Goal: Transaction & Acquisition: Purchase product/service

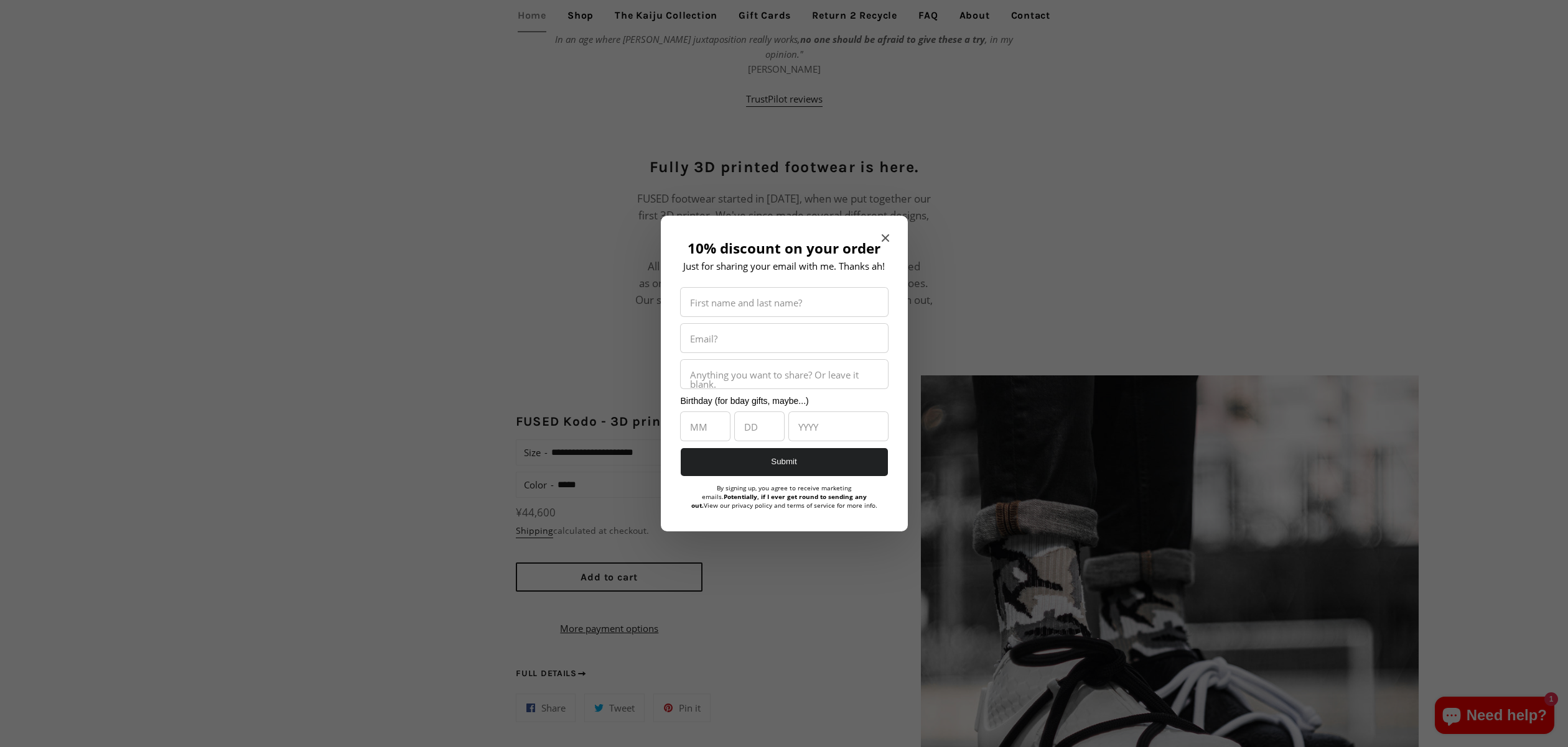
scroll to position [873, 0]
drag, startPoint x: 889, startPoint y: 236, endPoint x: 817, endPoint y: 241, distance: 72.2
click at [889, 236] on icon "Close modal" at bounding box center [885, 238] width 8 height 8
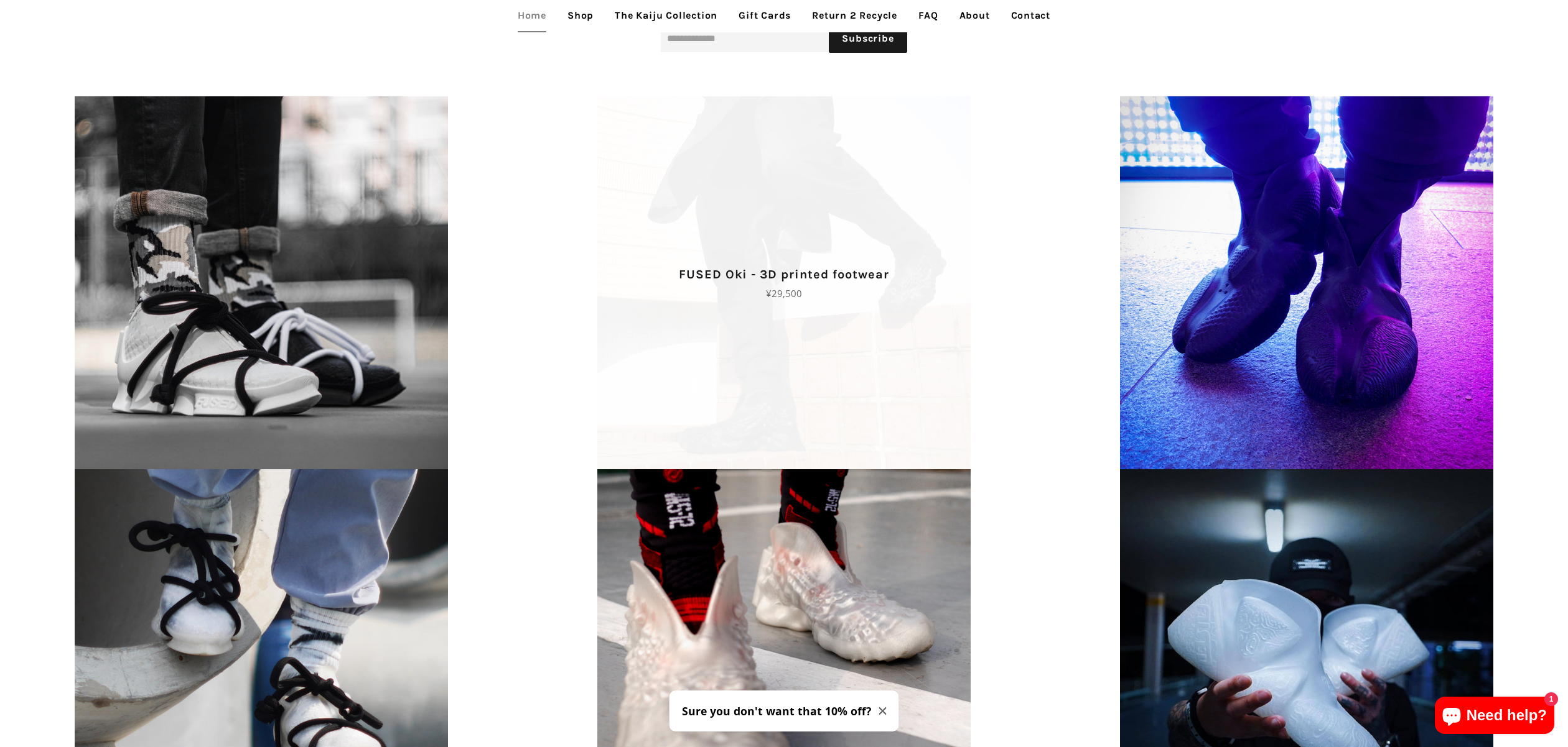
scroll to position [1861, 0]
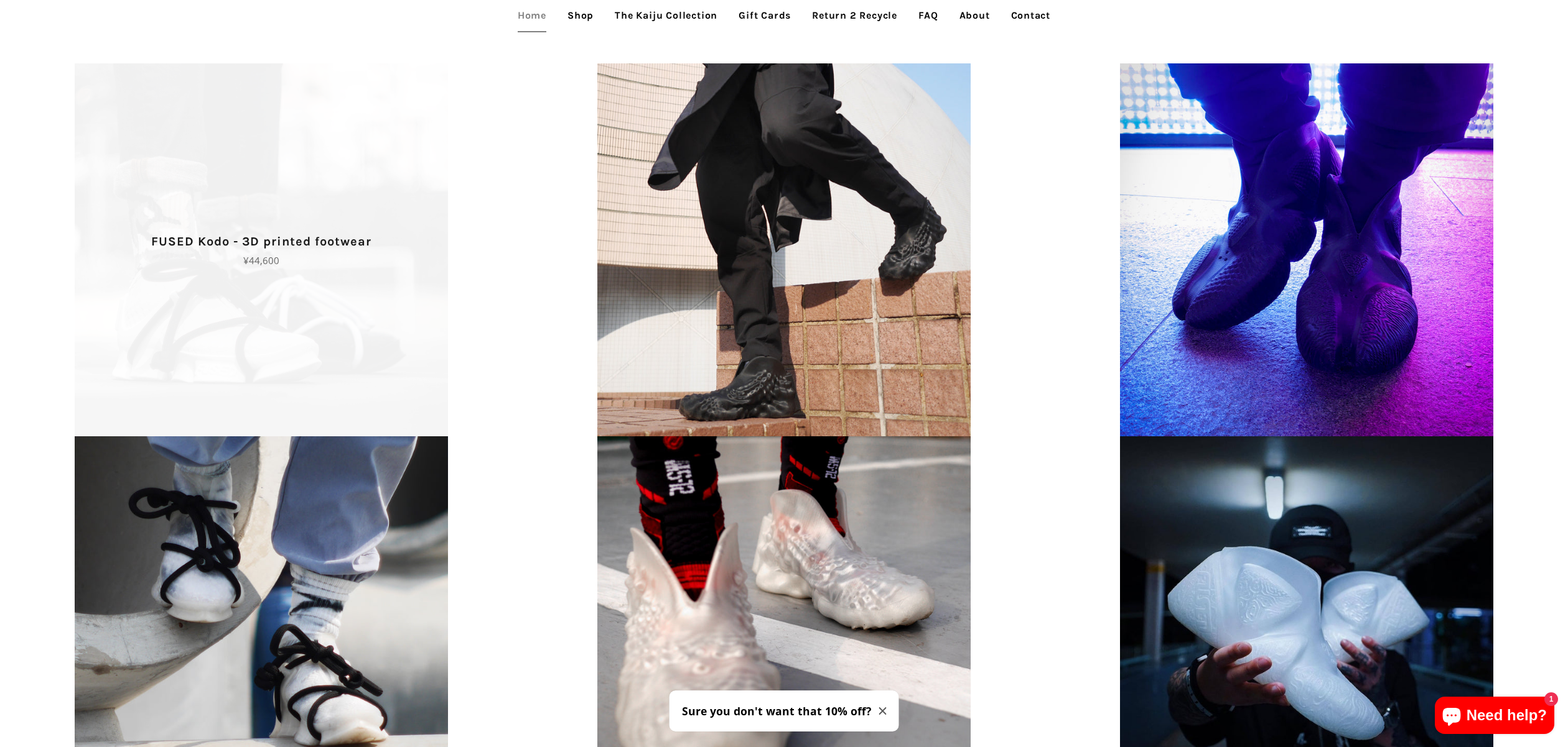
click at [297, 268] on span "FUSED Kodo - 3D printed footwear Regular price ¥44,600" at bounding box center [261, 250] width 522 height 373
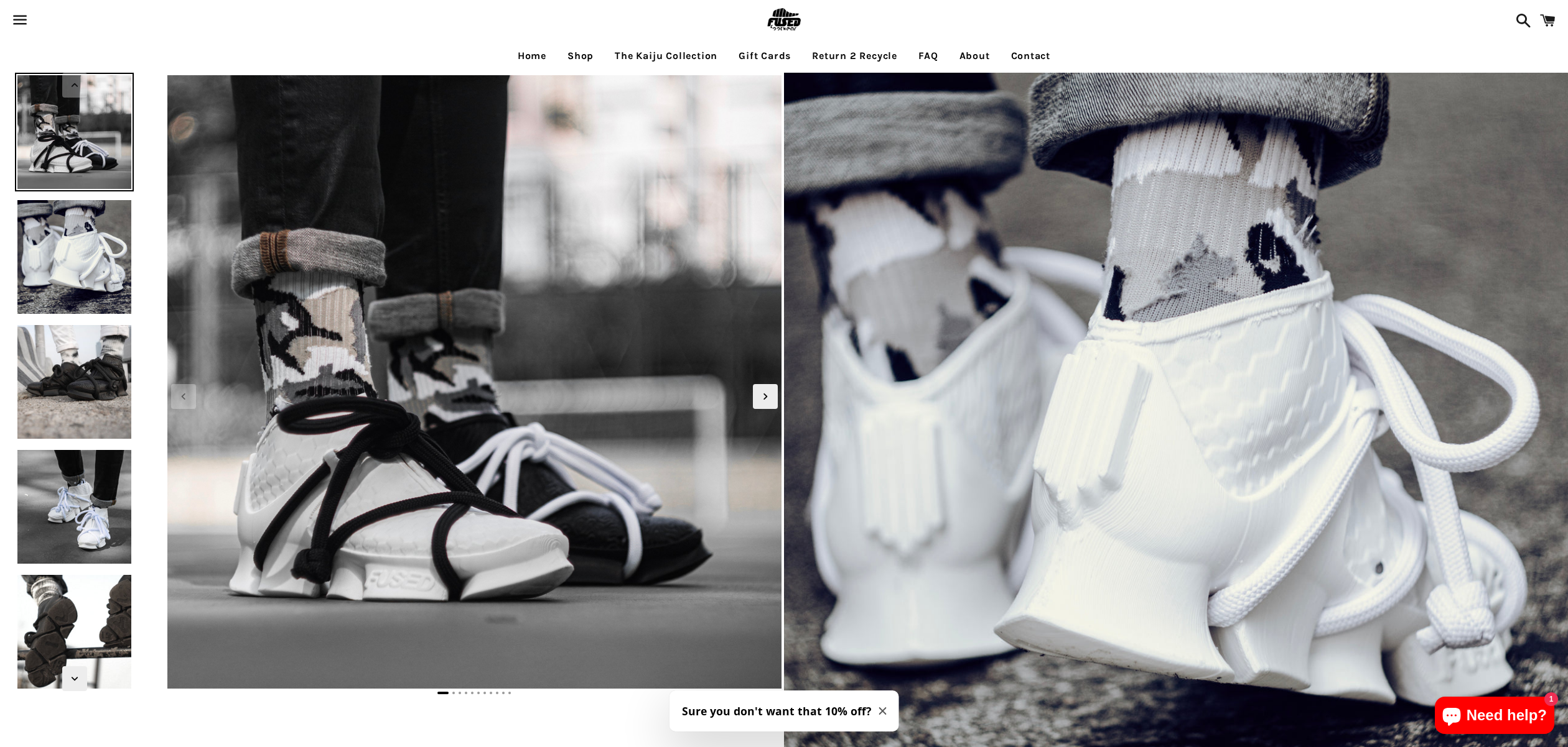
click at [92, 253] on img at bounding box center [74, 257] width 119 height 119
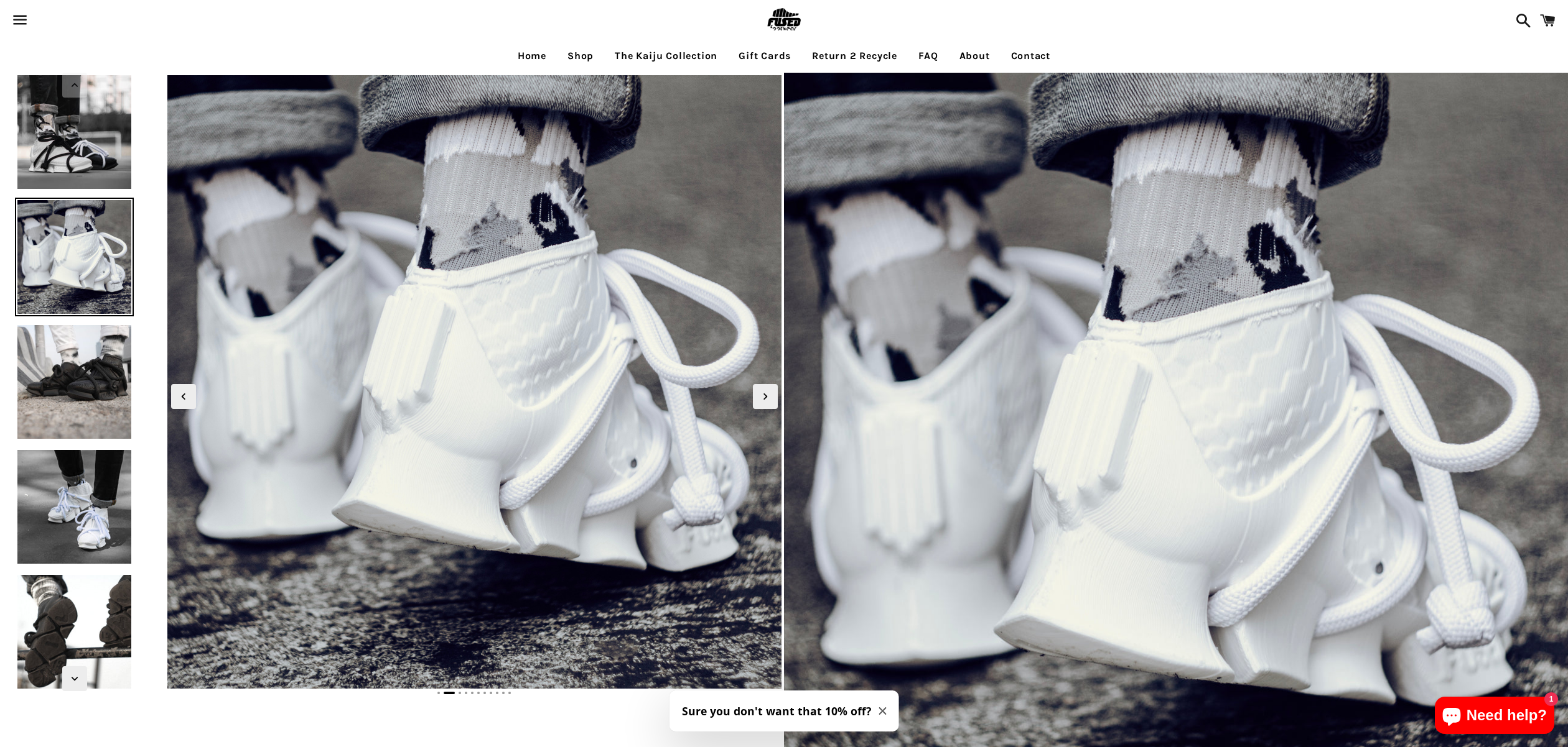
click at [92, 457] on img at bounding box center [74, 507] width 119 height 119
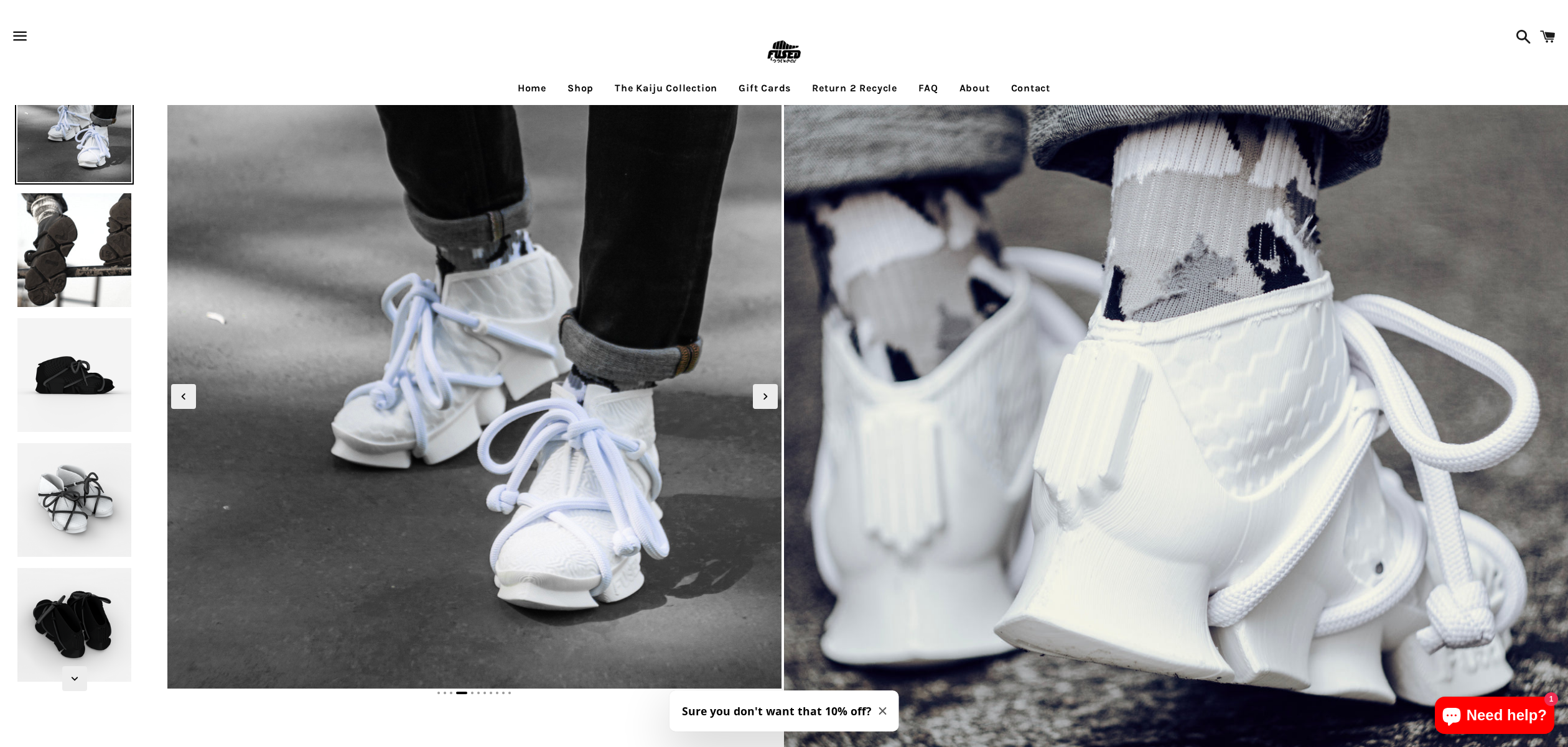
click at [78, 489] on img at bounding box center [74, 500] width 119 height 119
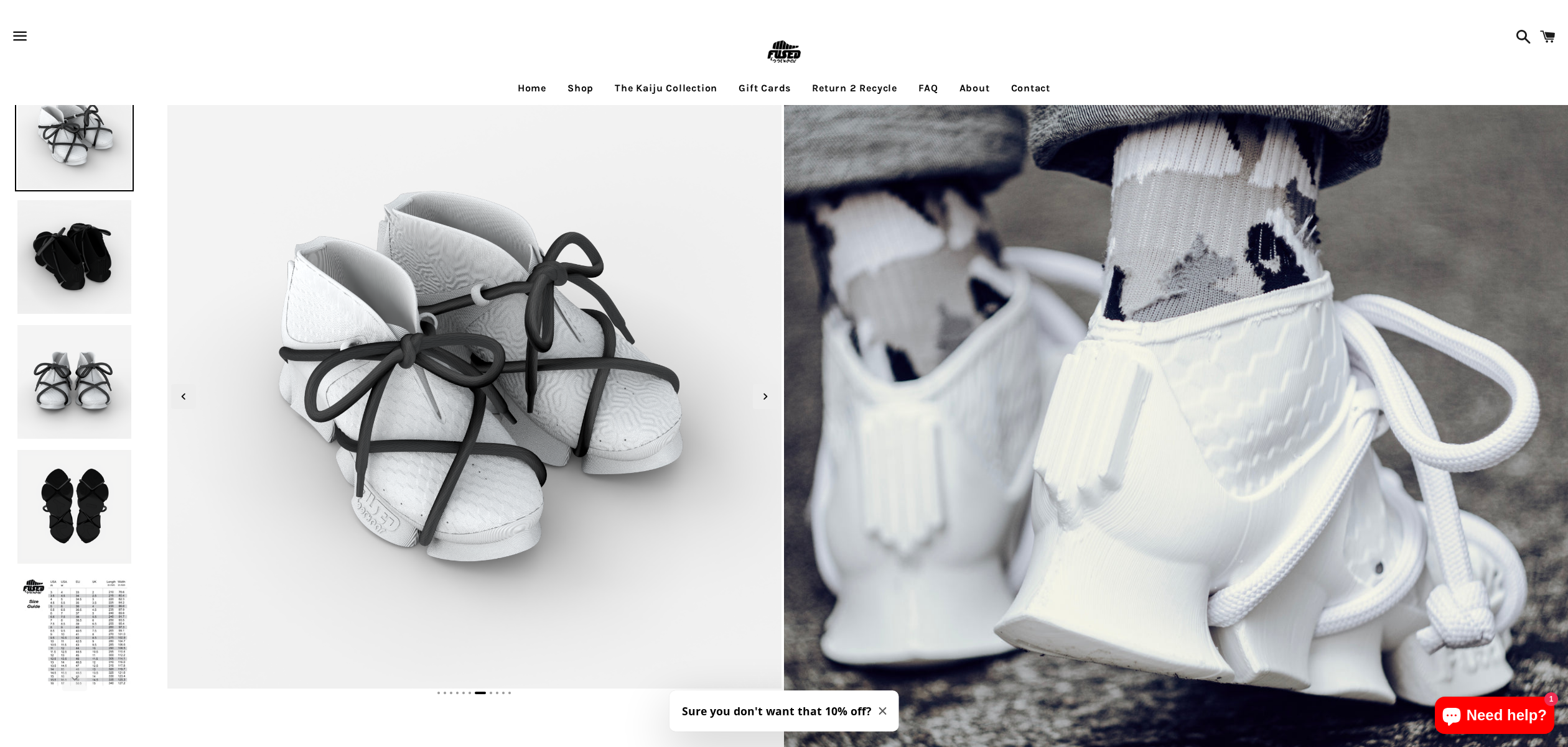
click at [77, 414] on img at bounding box center [74, 382] width 119 height 119
